Goal: Information Seeking & Learning: Learn about a topic

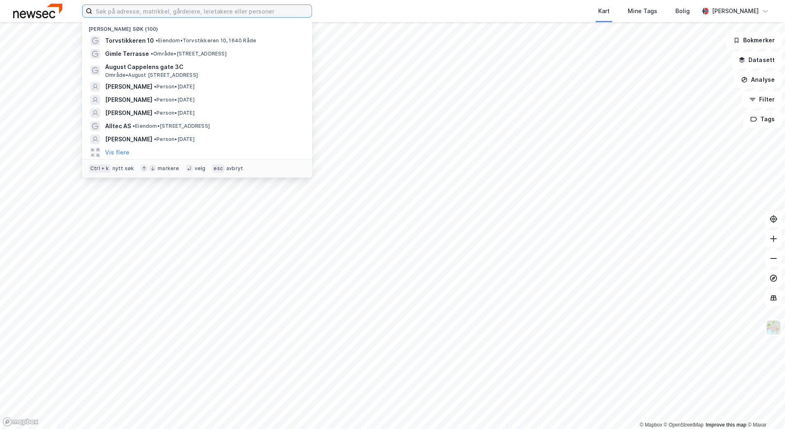
click at [121, 9] on input at bounding box center [201, 11] width 219 height 12
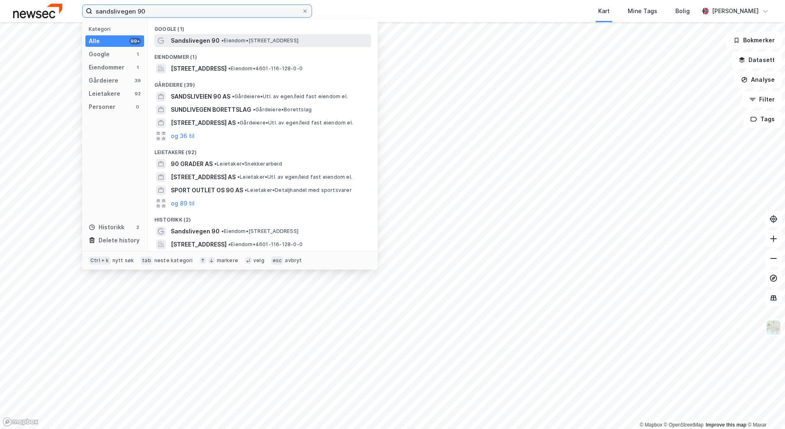
type input "sandslivegen 90"
click at [199, 43] on span "Sandslivegen 90" at bounding box center [195, 41] width 49 height 10
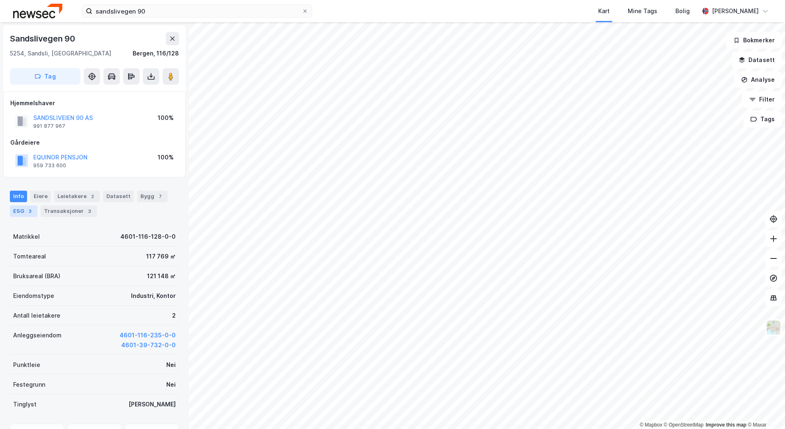
click at [26, 209] on div "3" at bounding box center [30, 211] width 8 height 8
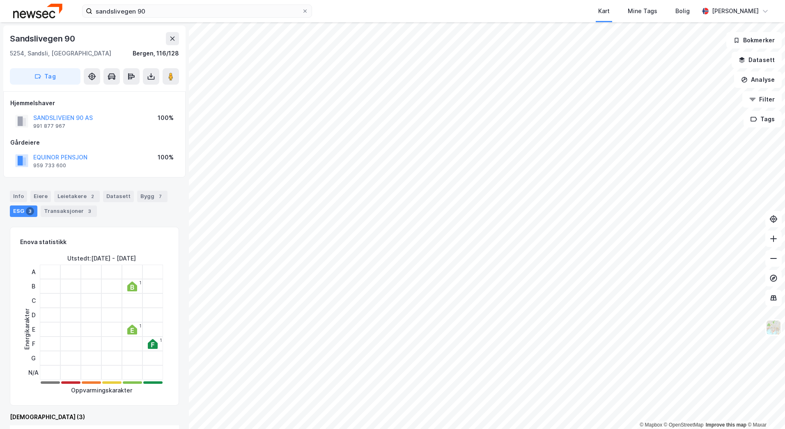
click at [129, 284] on icon at bounding box center [132, 286] width 10 height 10
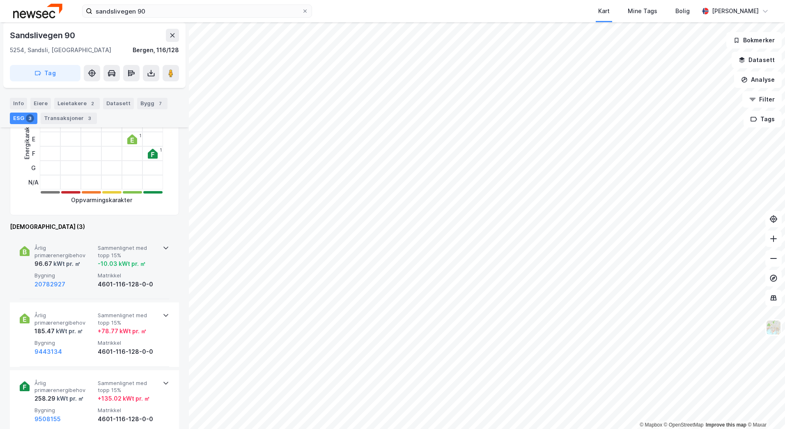
scroll to position [205, 0]
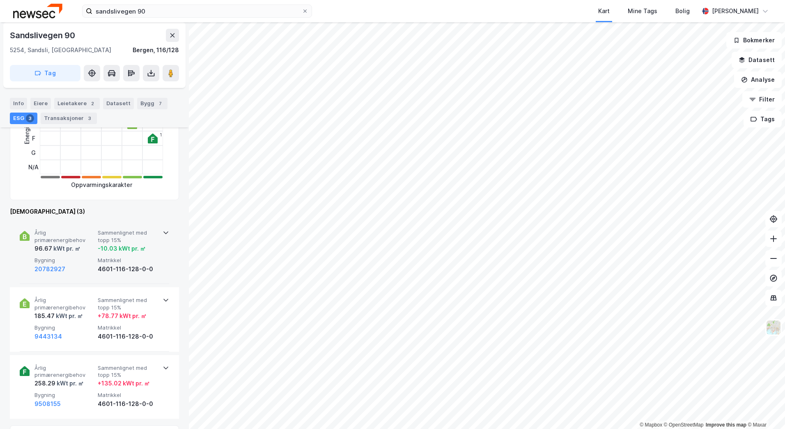
click at [62, 250] on div "kWt pr. ㎡" at bounding box center [66, 248] width 28 height 10
